Goal: Task Accomplishment & Management: Manage account settings

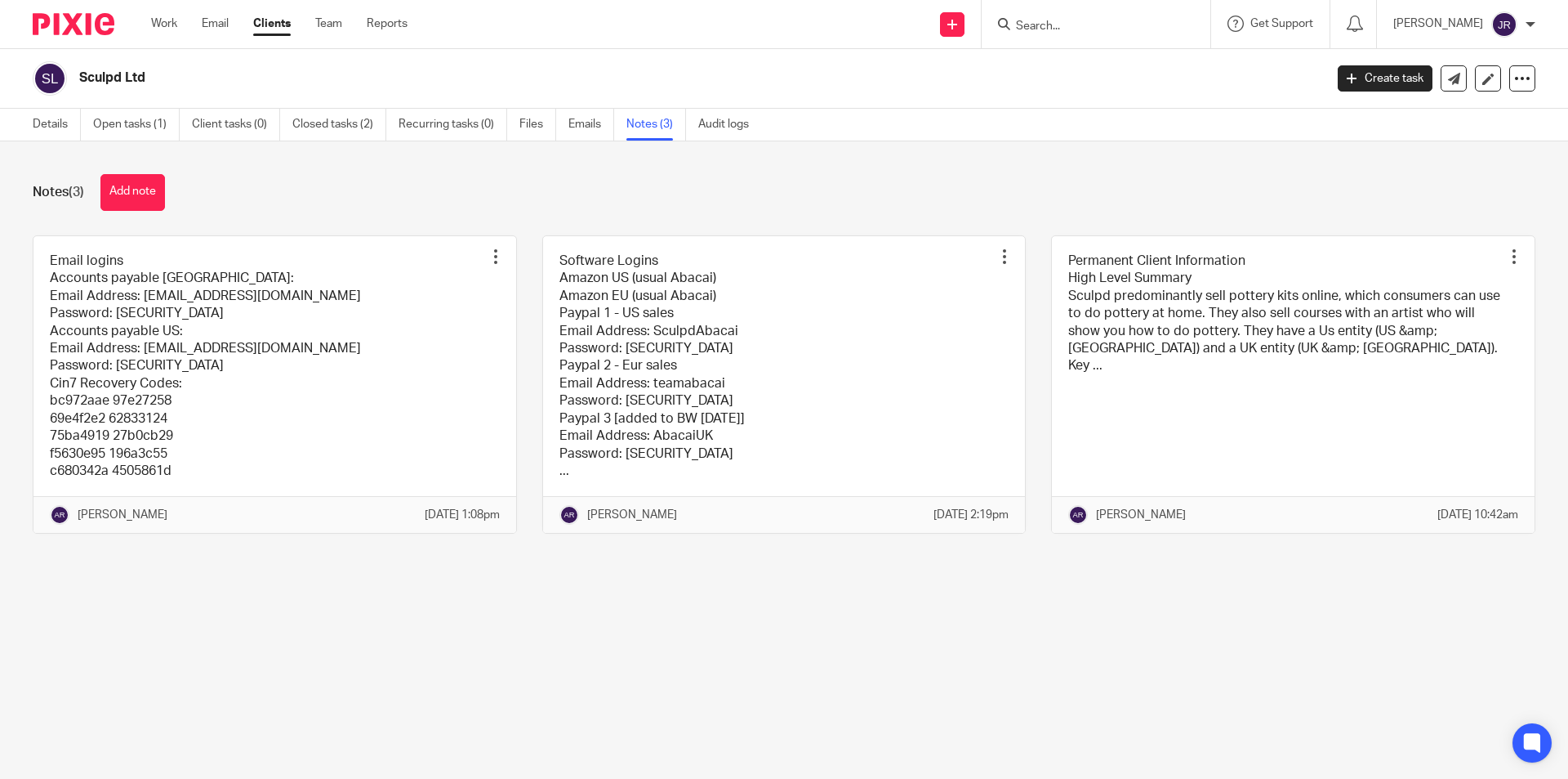
drag, startPoint x: 337, startPoint y: 728, endPoint x: 345, endPoint y: 724, distance: 8.9
click at [338, 728] on main "Sculpd Ltd Create task Update from Companies House Export data Merge Archive cl…" at bounding box center [784, 389] width 1568 height 779
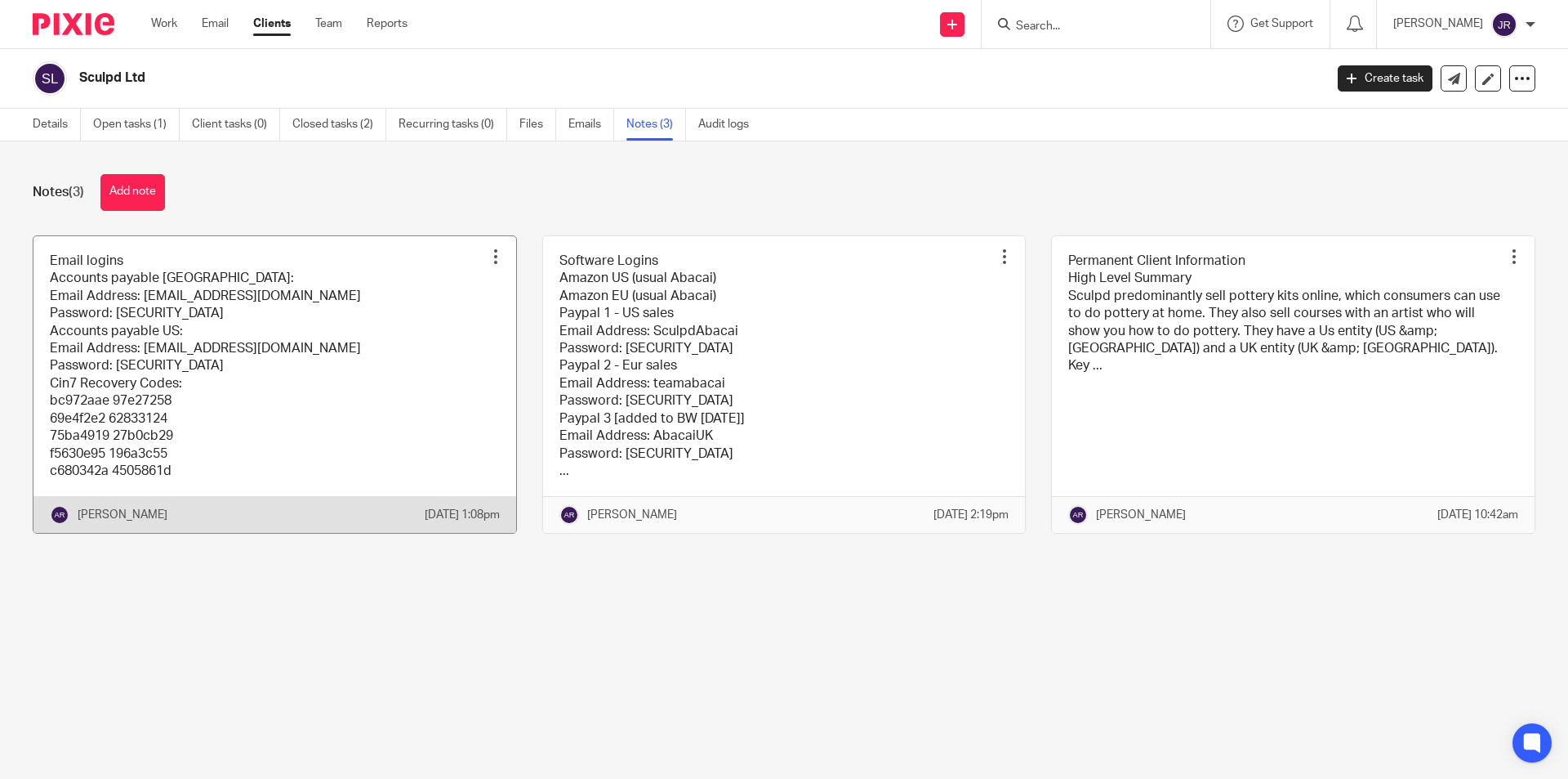
click at [306, 433] on link at bounding box center [275, 385] width 483 height 297
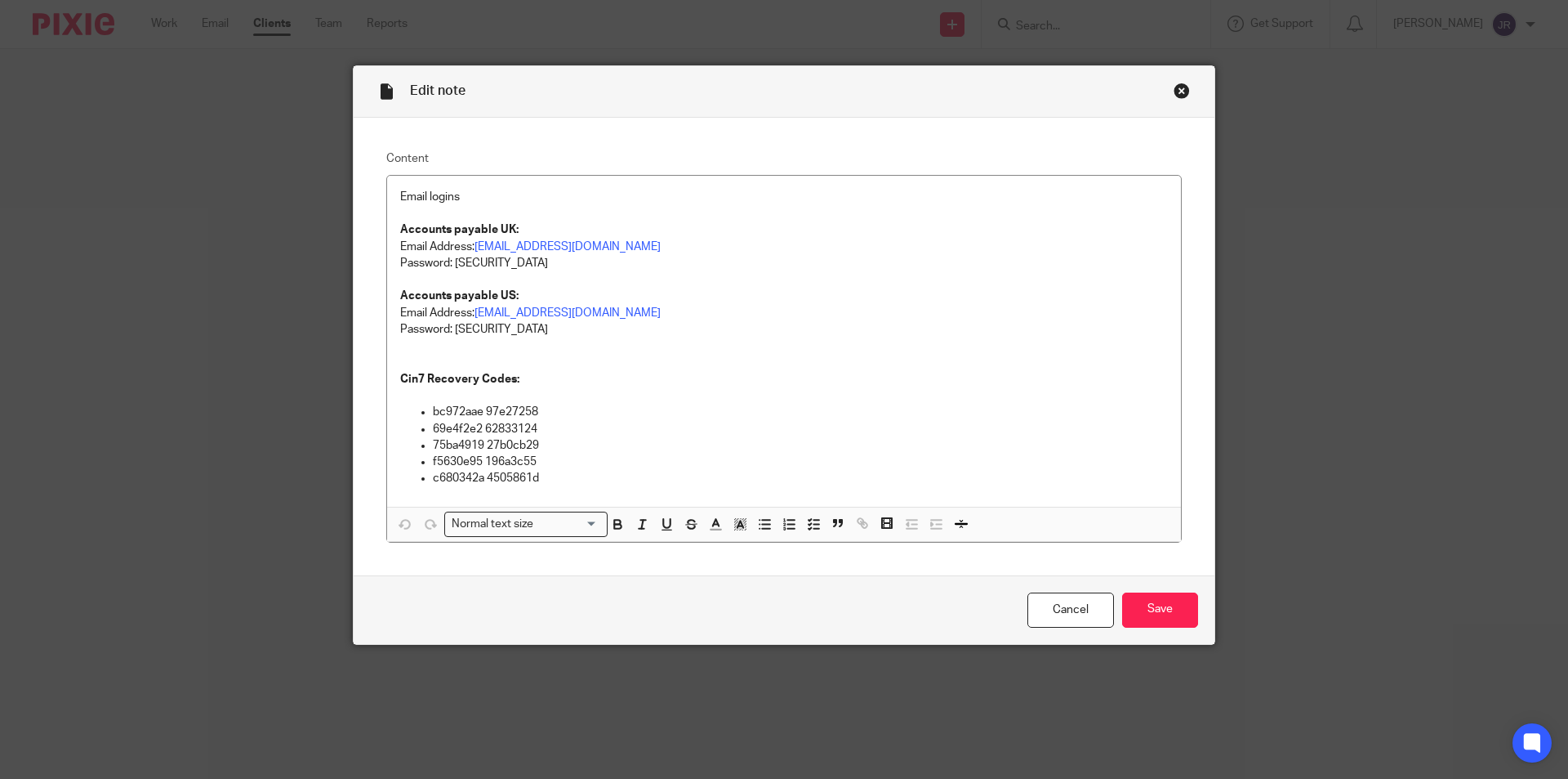
drag, startPoint x: 1177, startPoint y: 90, endPoint x: 1143, endPoint y: 140, distance: 60.5
click at [1176, 90] on div "Close this dialog window" at bounding box center [1181, 90] width 17 height 17
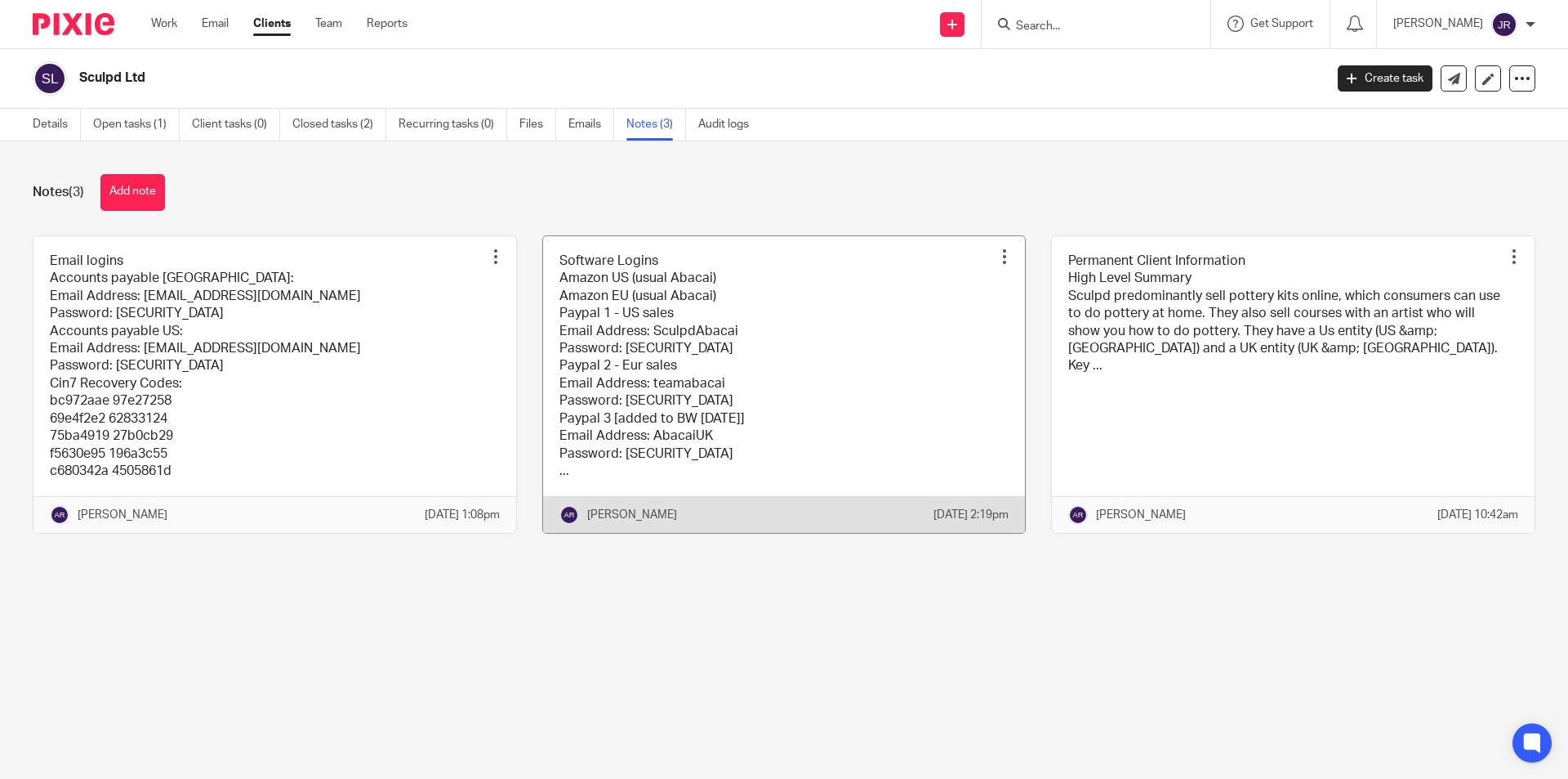
click at [722, 353] on link at bounding box center [784, 385] width 483 height 297
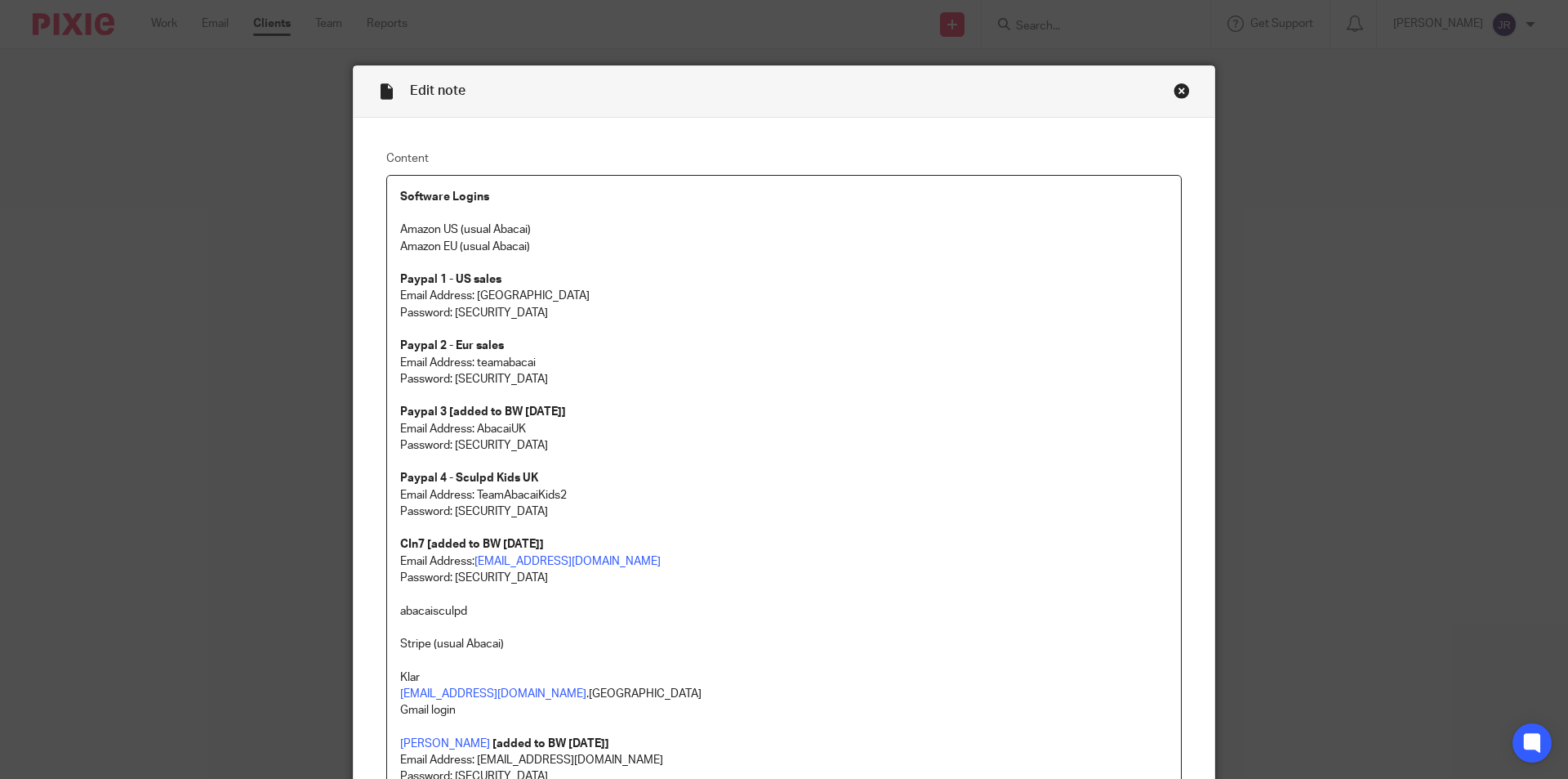
scroll to position [444, 0]
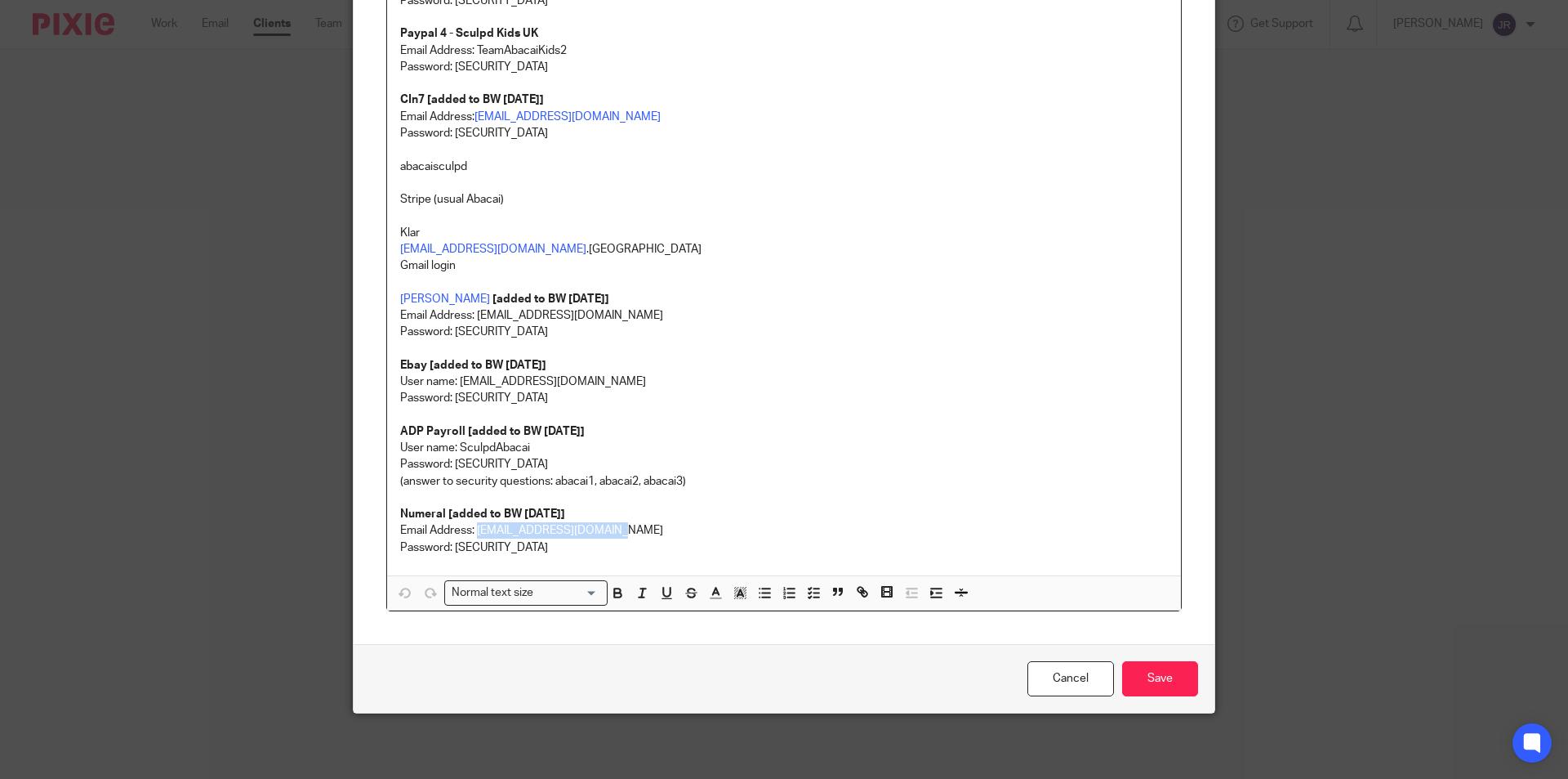
drag, startPoint x: 619, startPoint y: 531, endPoint x: 473, endPoint y: 531, distance: 146.0
click at [473, 531] on p "Email Address: teamabacai@abacai.co.uk" at bounding box center [784, 530] width 768 height 17
copy p "teamabacai@abacai.co.uk"
